Goal: Information Seeking & Learning: Find specific fact

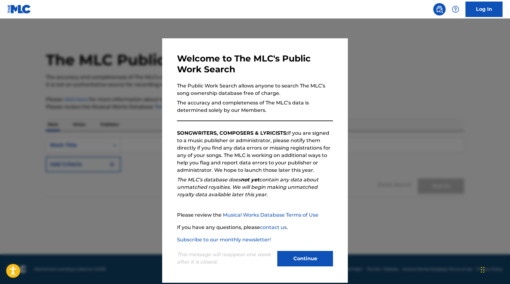
click at [311, 263] on button "Continue" at bounding box center [305, 258] width 56 height 15
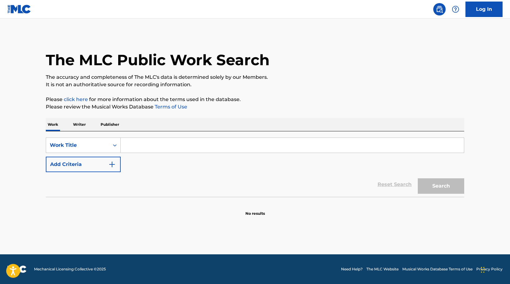
click at [136, 143] on input "Search Form" at bounding box center [292, 145] width 343 height 15
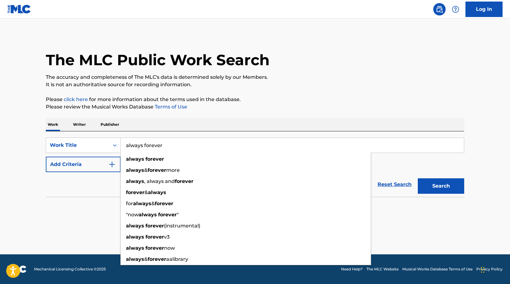
type input "always forever"
click at [81, 122] on p "Writer" at bounding box center [79, 124] width 16 height 13
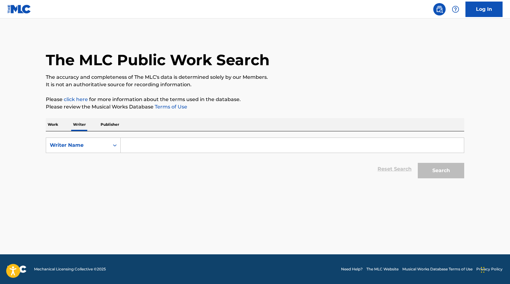
click at [45, 122] on div "The MLC Public Work Search The accuracy and completeness of The MLC's data is d…" at bounding box center [254, 107] width 433 height 147
click at [56, 125] on p "Work" at bounding box center [53, 124] width 14 height 13
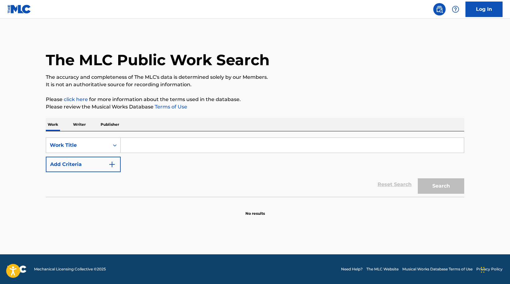
click at [138, 149] on input "Search Form" at bounding box center [292, 145] width 343 height 15
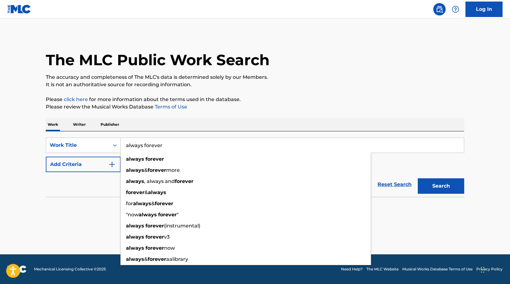
type input "always forever"
click at [78, 165] on button "Add Criteria" at bounding box center [83, 164] width 75 height 15
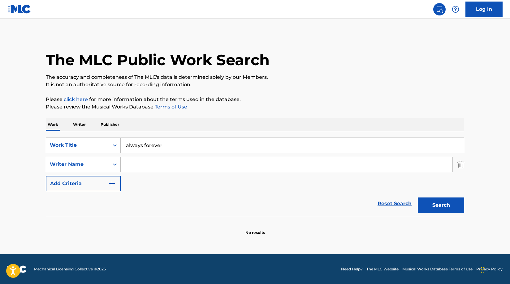
click at [151, 170] on input "Search Form" at bounding box center [286, 164] width 331 height 15
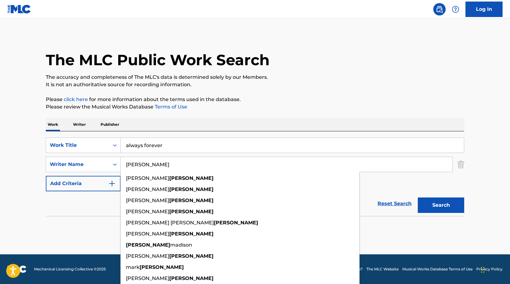
type input "[PERSON_NAME]"
click at [417, 198] on button "Search" at bounding box center [440, 205] width 46 height 15
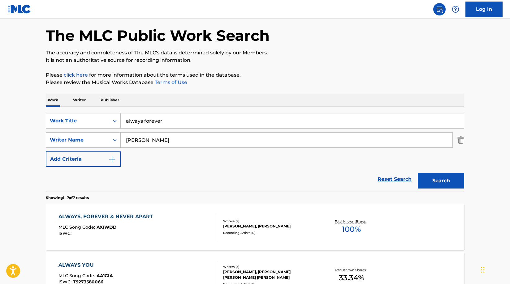
scroll to position [62, 0]
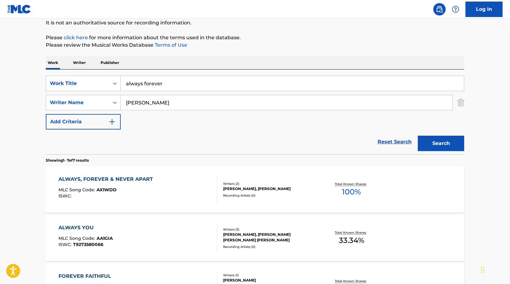
click at [140, 182] on div "ALWAYS, FOREVER & NEVER APART" at bounding box center [106, 179] width 97 height 7
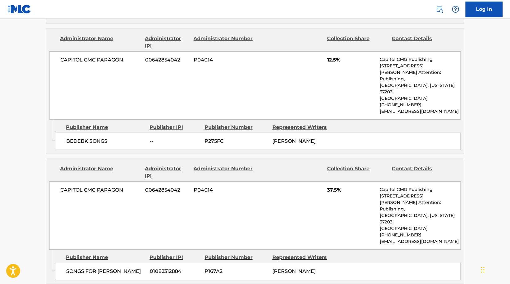
scroll to position [433, 0]
